Goal: Check status: Check status

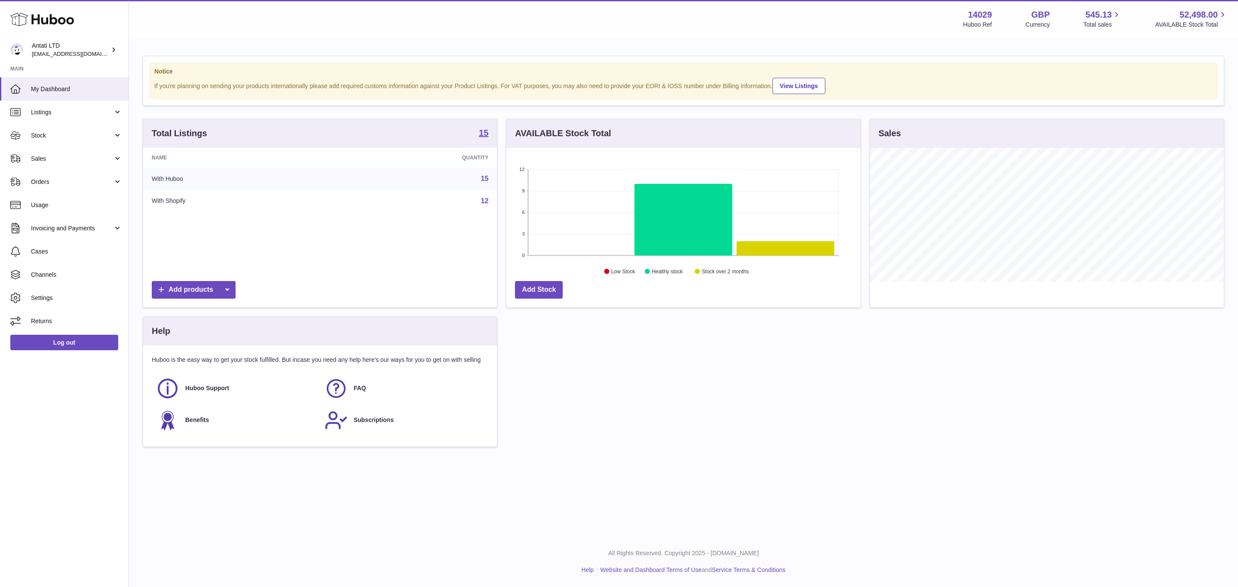
scroll to position [134, 353]
click at [81, 169] on link "Sales" at bounding box center [64, 158] width 129 height 23
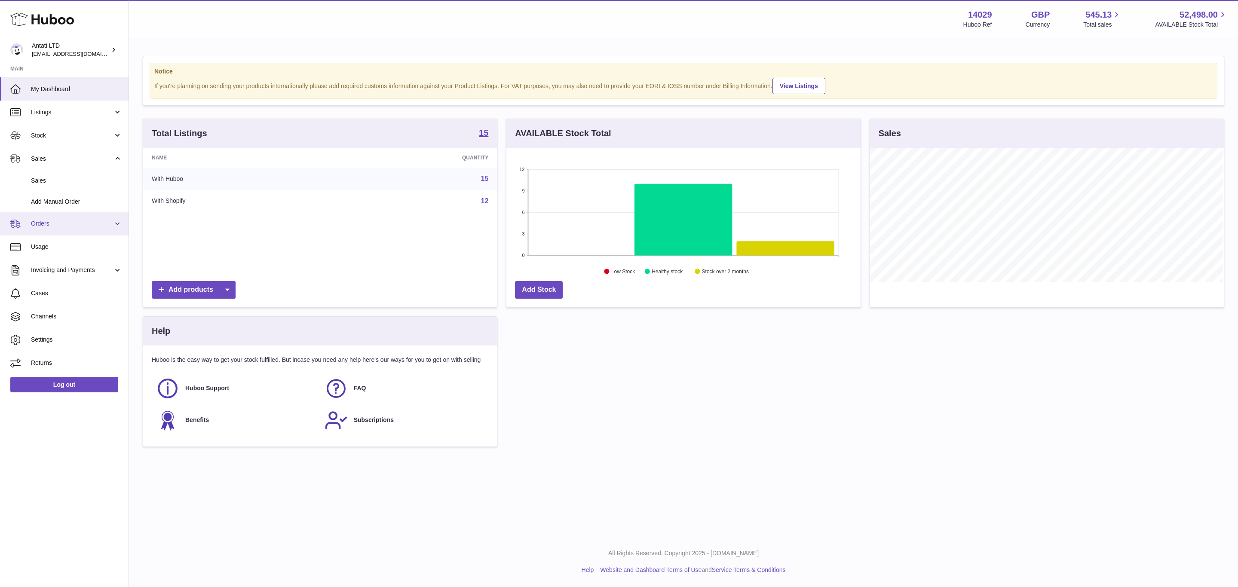
click at [58, 224] on span "Orders" at bounding box center [72, 224] width 82 height 8
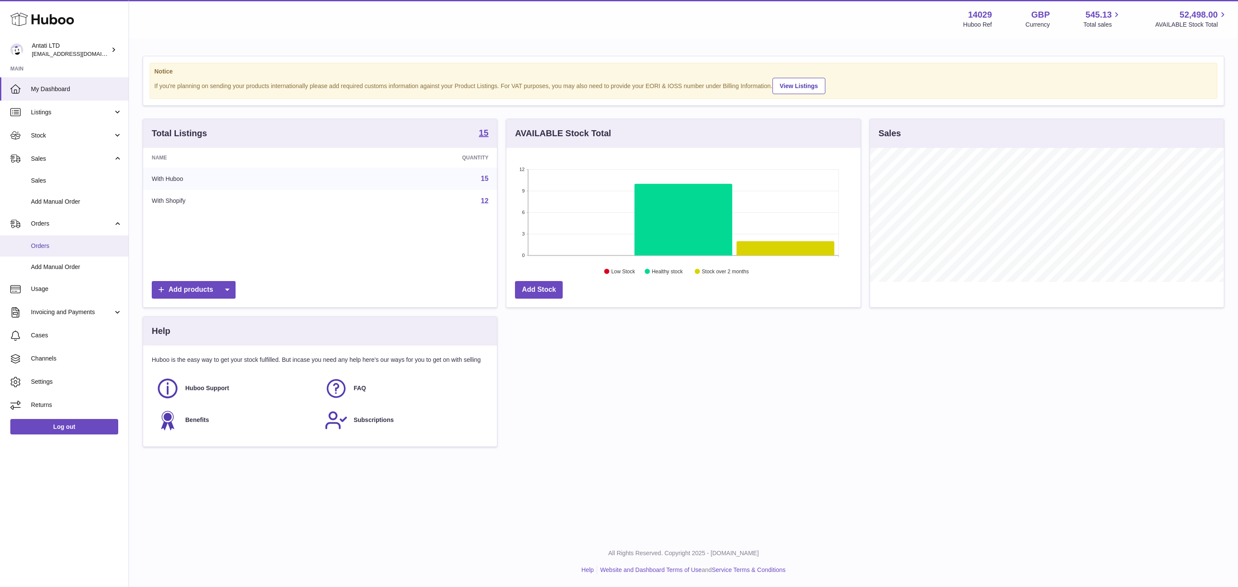
click at [80, 249] on span "Orders" at bounding box center [76, 246] width 91 height 8
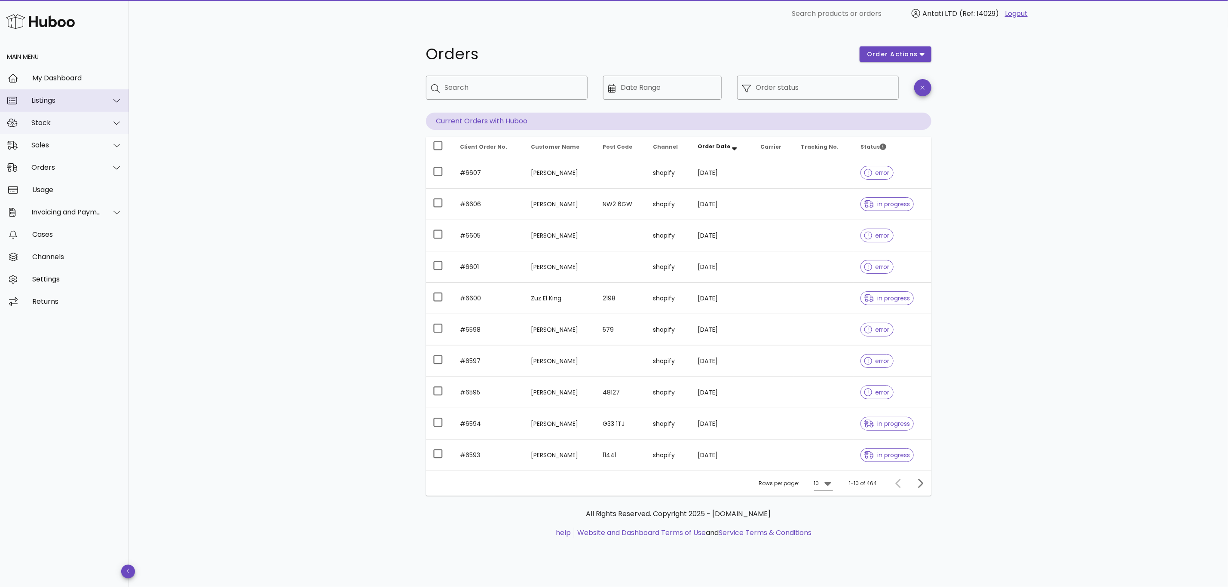
click at [76, 111] on div "Listings" at bounding box center [64, 100] width 129 height 22
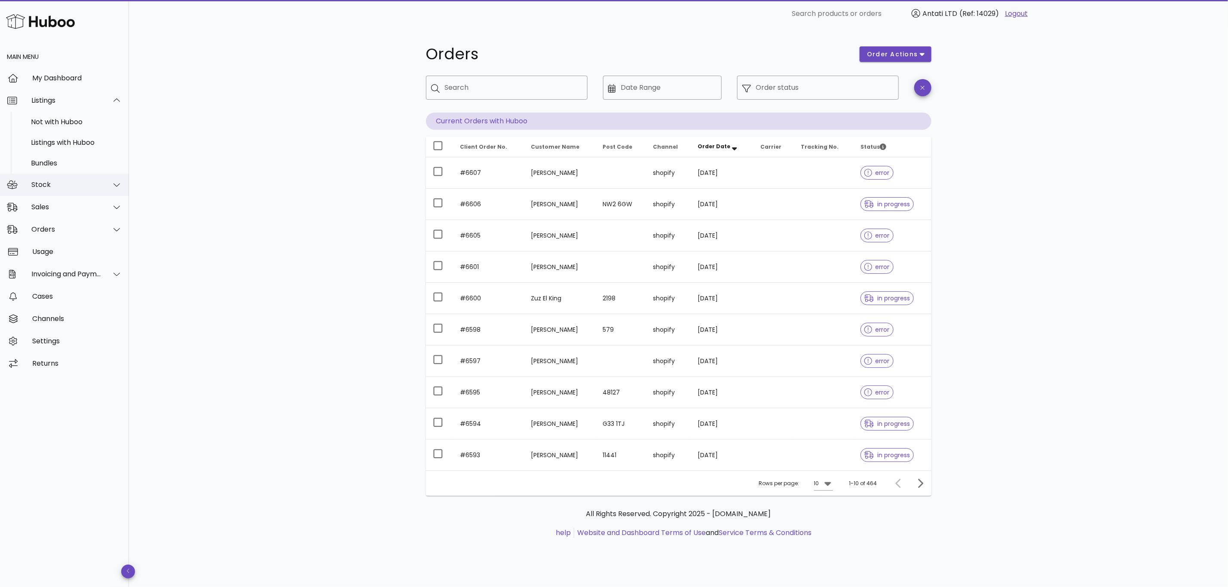
click at [79, 187] on div "Stock" at bounding box center [66, 185] width 70 height 8
click at [55, 204] on div "Delivery History" at bounding box center [76, 206] width 91 height 8
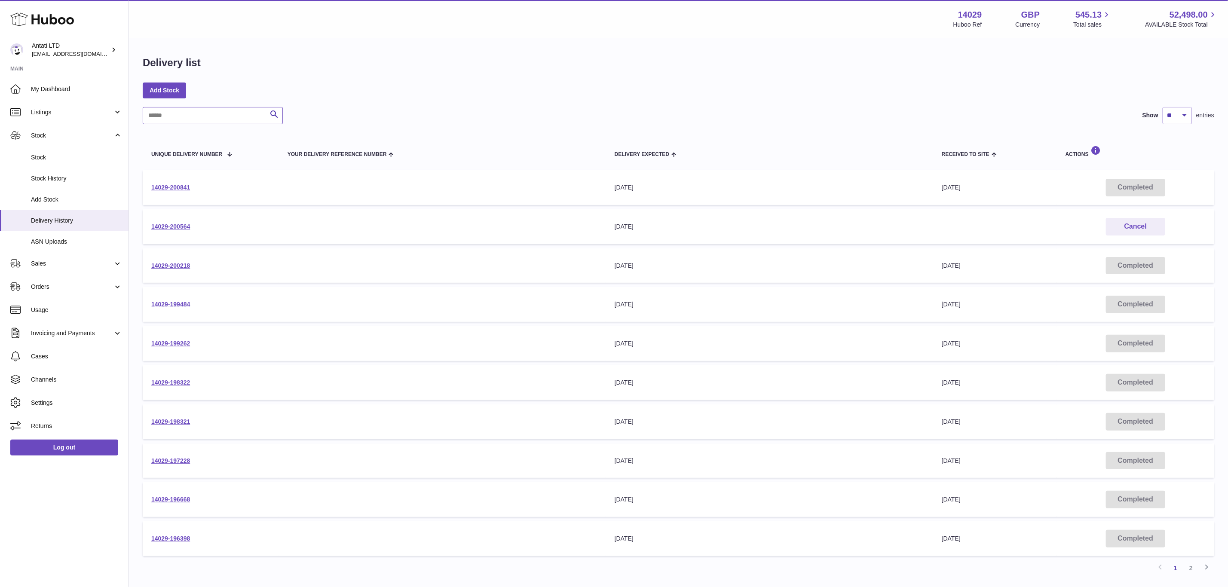
click at [198, 119] on input "text" at bounding box center [213, 115] width 140 height 17
paste input "**********"
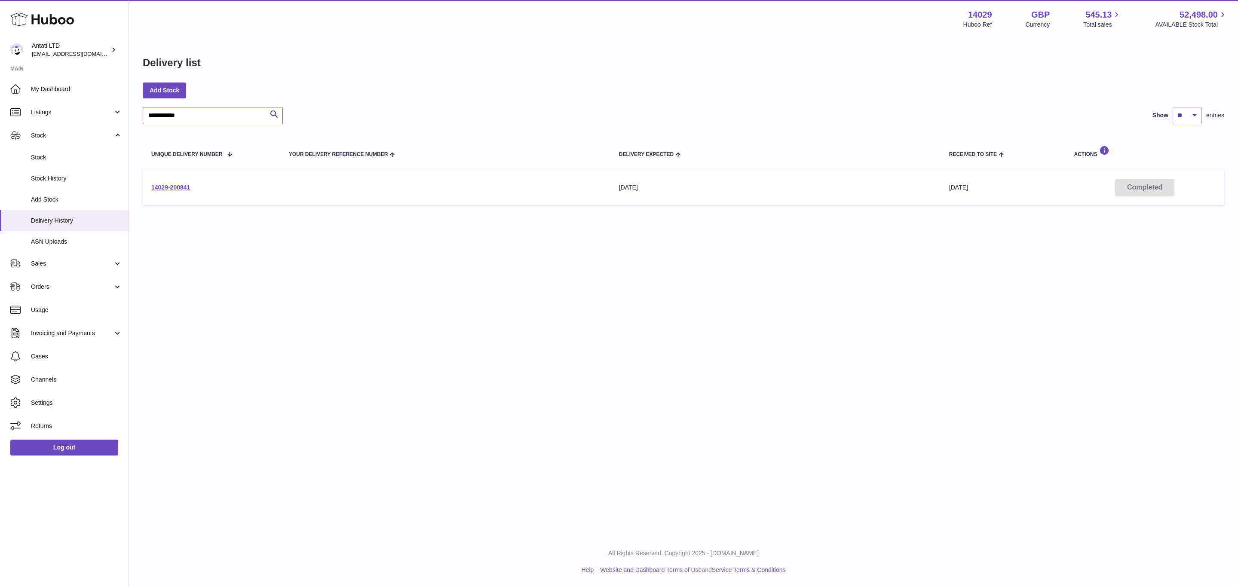
type input "**********"
click at [186, 181] on td "14029-200841" at bounding box center [212, 187] width 138 height 35
click at [182, 184] on link "14029-200841" at bounding box center [170, 187] width 39 height 7
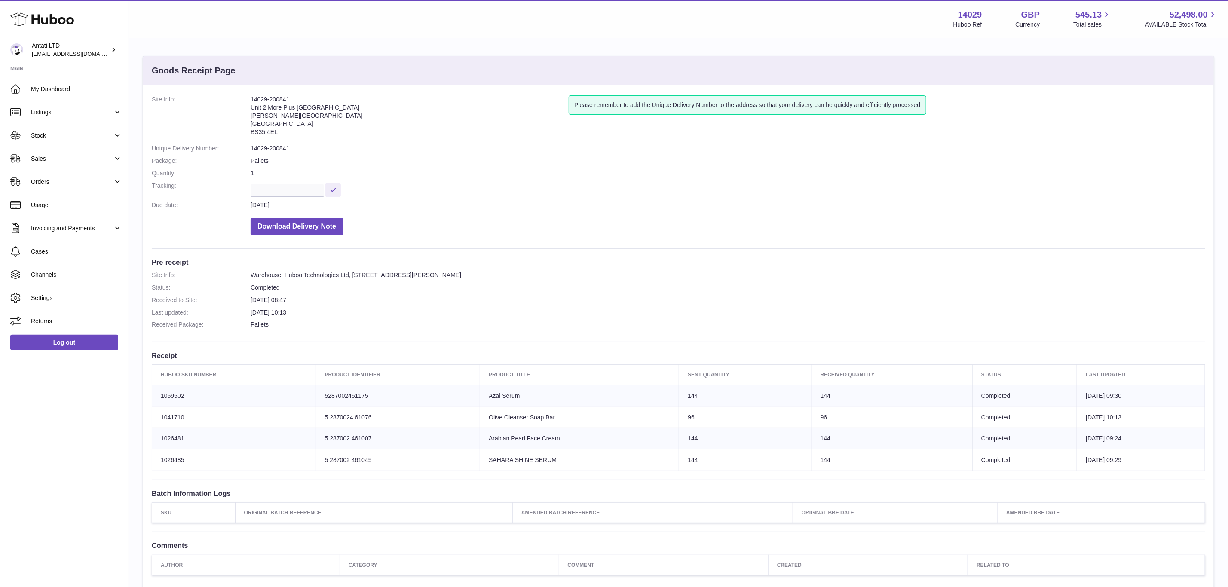
click at [679, 395] on td "Sent Quantity 144" at bounding box center [745, 395] width 132 height 21
click at [641, 399] on td "Product title Azal Serum" at bounding box center [579, 395] width 199 height 21
click at [177, 392] on td "Huboo SKU Number 1059502" at bounding box center [234, 395] width 164 height 21
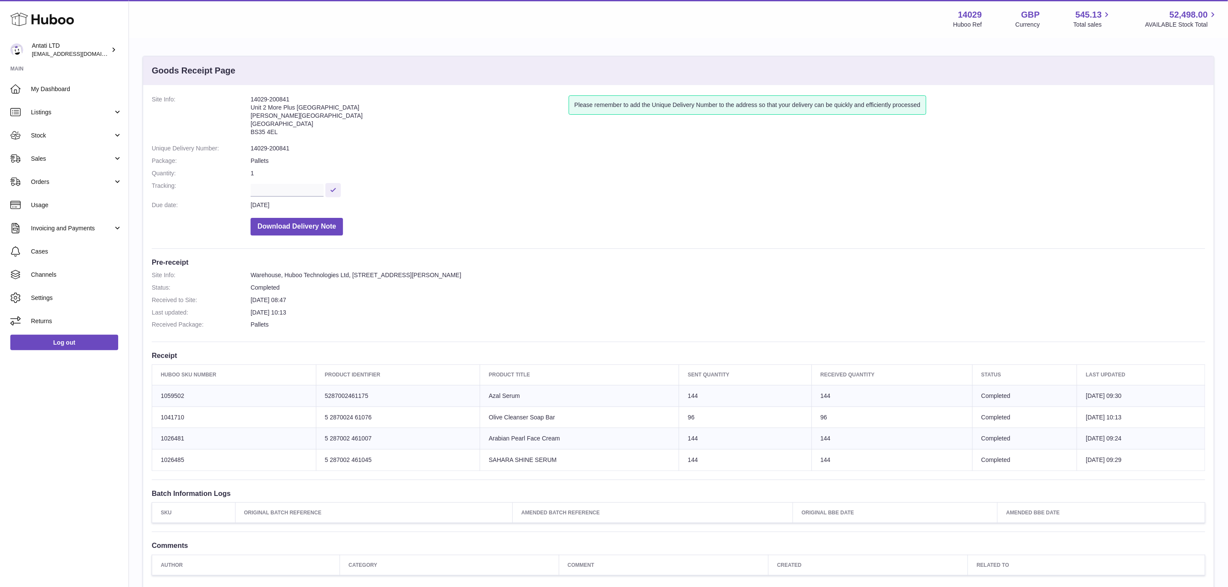
drag, startPoint x: 177, startPoint y: 392, endPoint x: 184, endPoint y: 395, distance: 6.9
copy td "1059502"
drag, startPoint x: 50, startPoint y: 140, endPoint x: 53, endPoint y: 171, distance: 31.1
click at [50, 140] on link "Stock" at bounding box center [64, 135] width 129 height 23
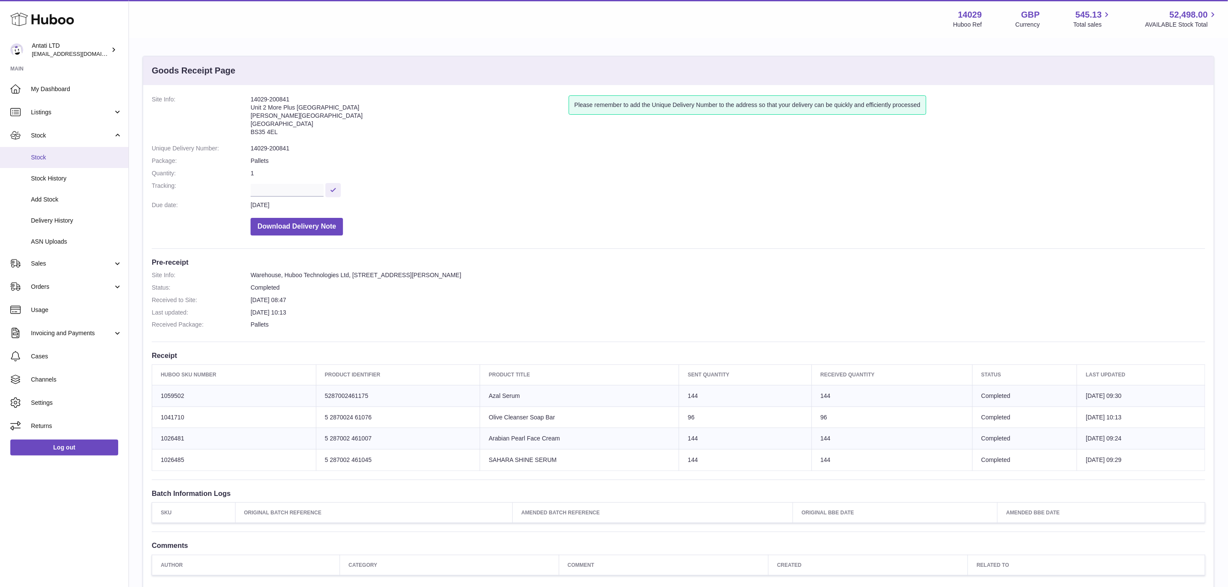
click at [54, 163] on link "Stock" at bounding box center [64, 157] width 129 height 21
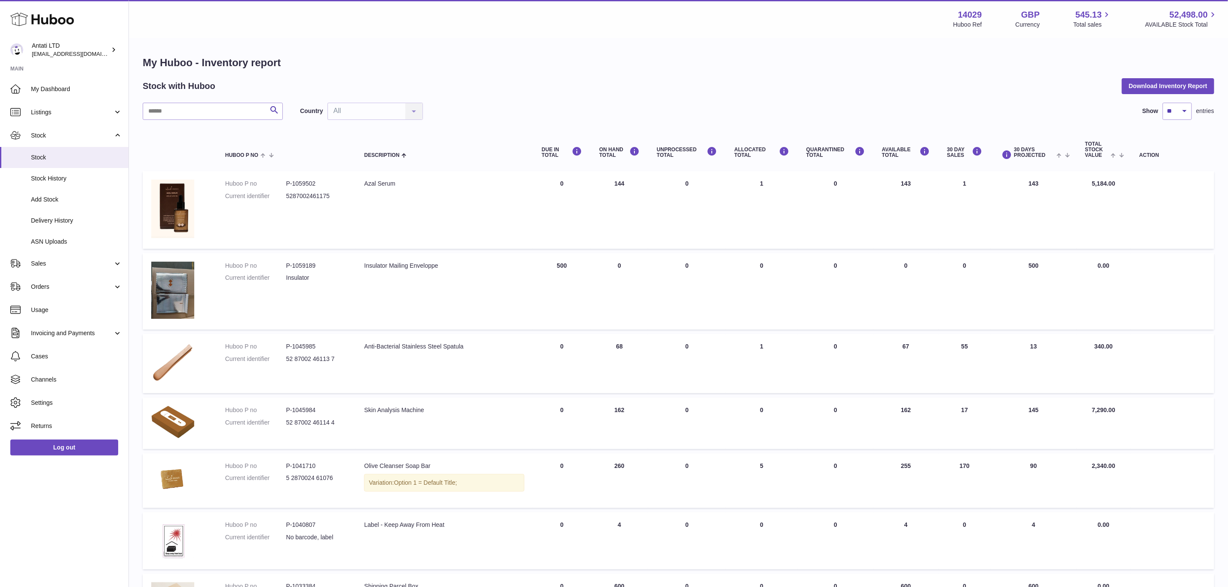
click at [199, 102] on div "My Huboo - Inventory report Stock with Huboo Download Inventory Report Search C…" at bounding box center [679, 523] width 1072 height 934
click at [194, 106] on input "text" at bounding box center [213, 111] width 140 height 17
paste input "*******"
type input "*******"
